Goal: Information Seeking & Learning: Find specific fact

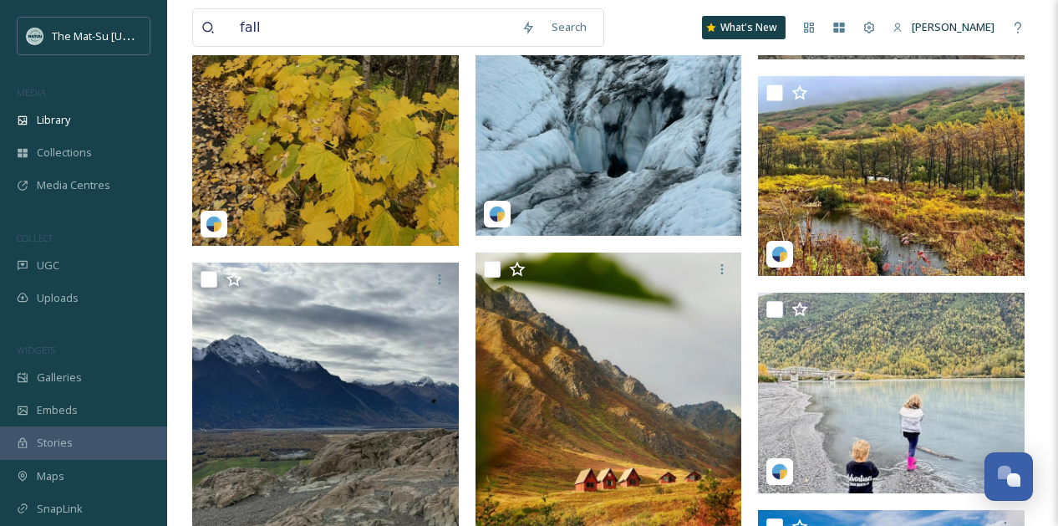
scroll to position [4125, 0]
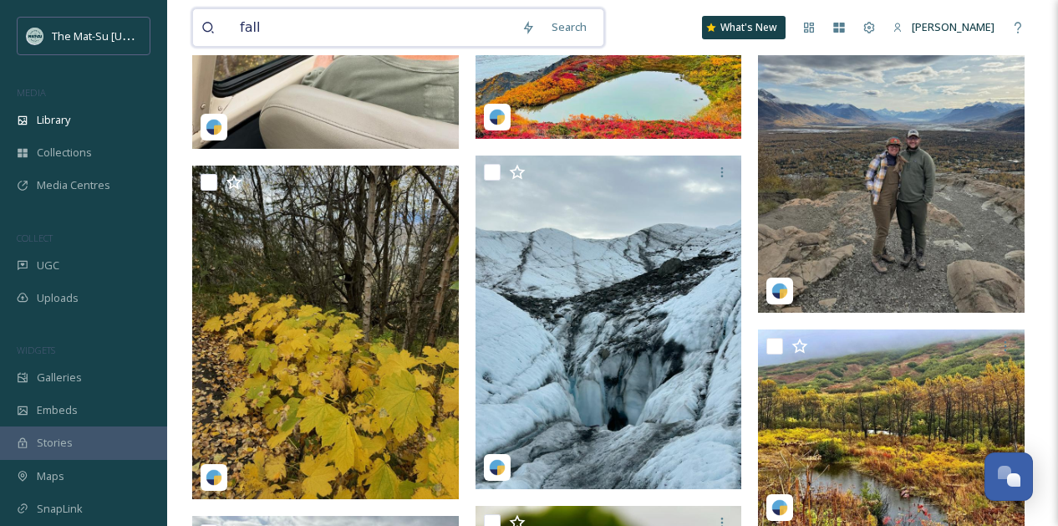
click at [339, 28] on input "fall" at bounding box center [372, 27] width 282 height 37
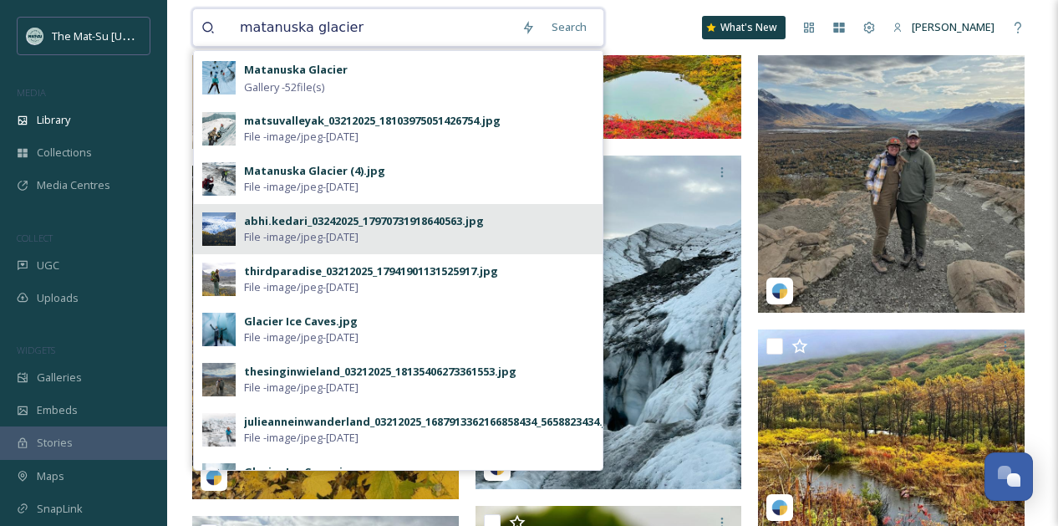
type input "matanuska glacier"
click at [282, 224] on div "abhi.kedari_03242025_17970731918640563.jpg" at bounding box center [364, 221] width 240 height 16
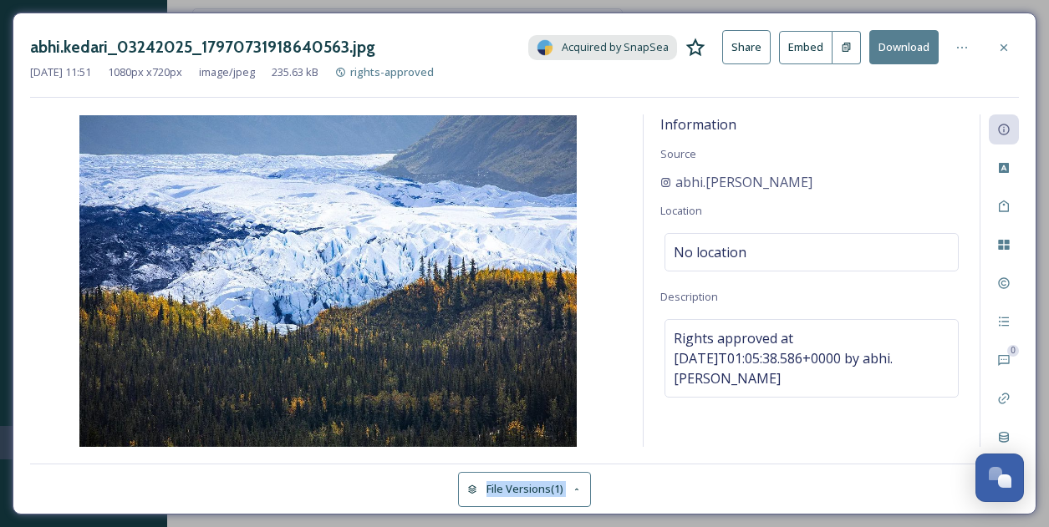
drag, startPoint x: 1034, startPoint y: 511, endPoint x: 1022, endPoint y: 496, distance: 18.4
click at [1022, 496] on div "abhi.kedari_03242025_17970731918640563.jpg Acquired by SnapSea Share Embed Down…" at bounding box center [525, 264] width 1024 height 502
drag, startPoint x: 1028, startPoint y: 505, endPoint x: 1019, endPoint y: 498, distance: 11.4
click at [1019, 498] on div "abhi.kedari_03242025_17970731918640563.jpg Acquired by SnapSea Share Embed Down…" at bounding box center [525, 264] width 1024 height 502
drag, startPoint x: 1033, startPoint y: 509, endPoint x: 1036, endPoint y: 521, distance: 12.2
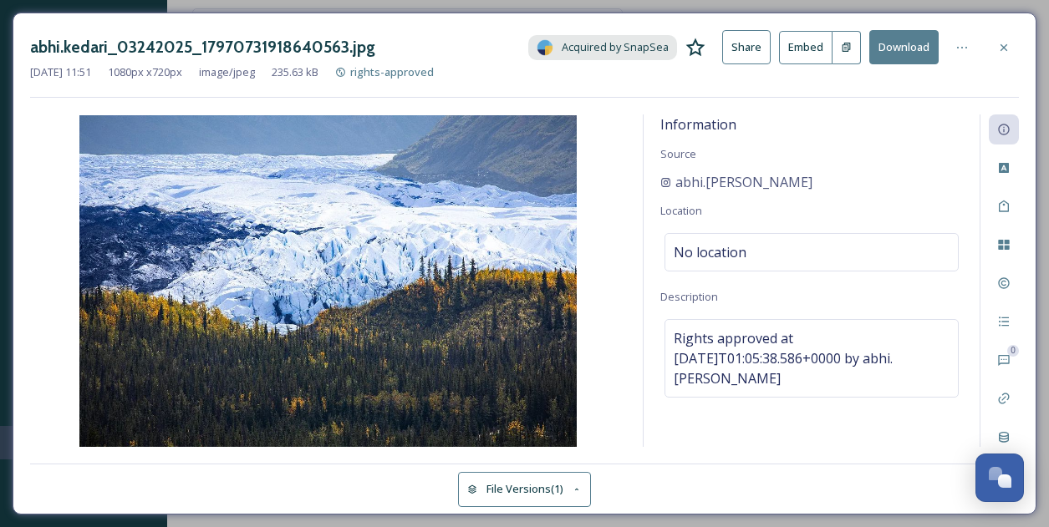
click at [1036, 515] on div "abhi.kedari_03242025_17970731918640563.jpg Acquired by SnapSea Share Embed Down…" at bounding box center [525, 264] width 1024 height 502
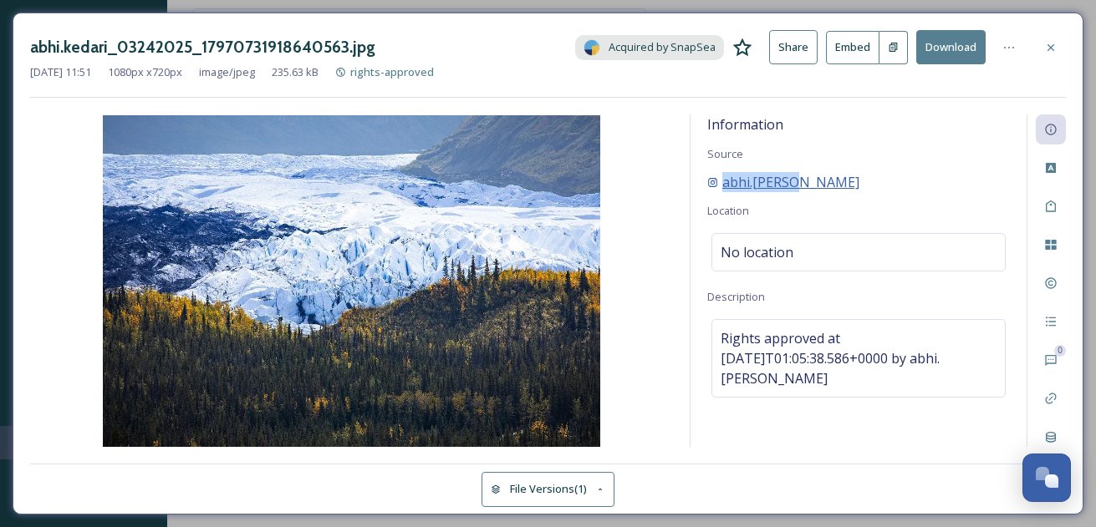
drag, startPoint x: 801, startPoint y: 181, endPoint x: 723, endPoint y: 187, distance: 77.9
click at [723, 187] on div "abhi.[PERSON_NAME]" at bounding box center [858, 182] width 303 height 20
click at [752, 180] on span "abhi.[PERSON_NAME]" at bounding box center [790, 182] width 137 height 20
copy span "abhi.[PERSON_NAME]"
